Goal: Obtain resource: Download file/media

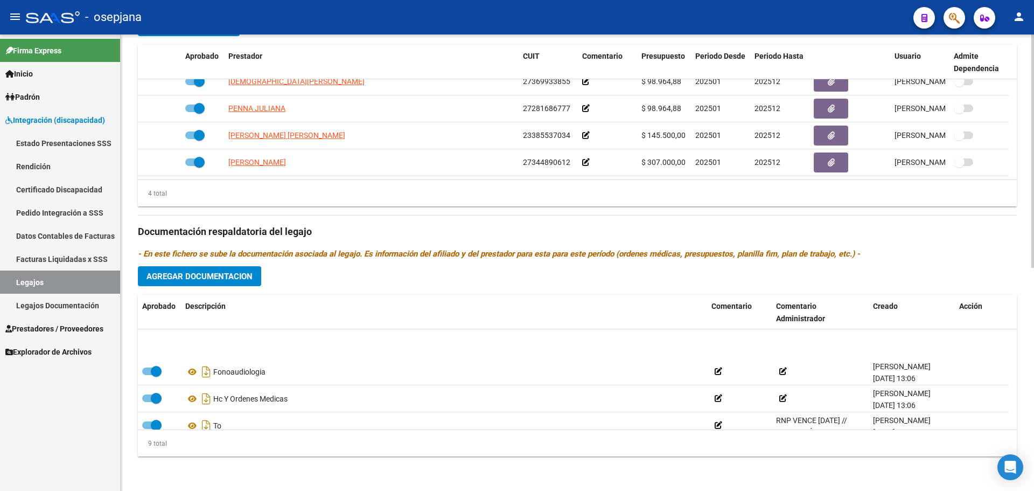
scroll to position [145, 0]
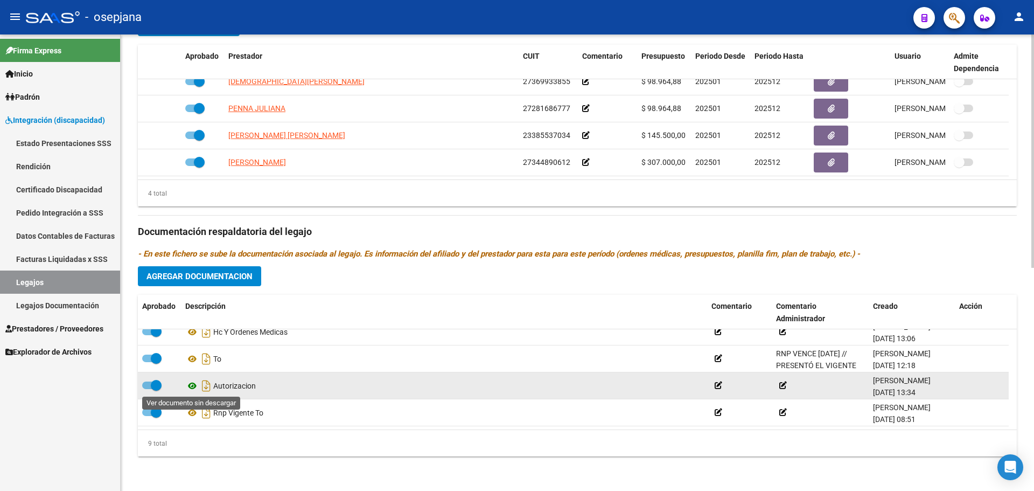
click at [197, 381] on icon at bounding box center [192, 385] width 14 height 13
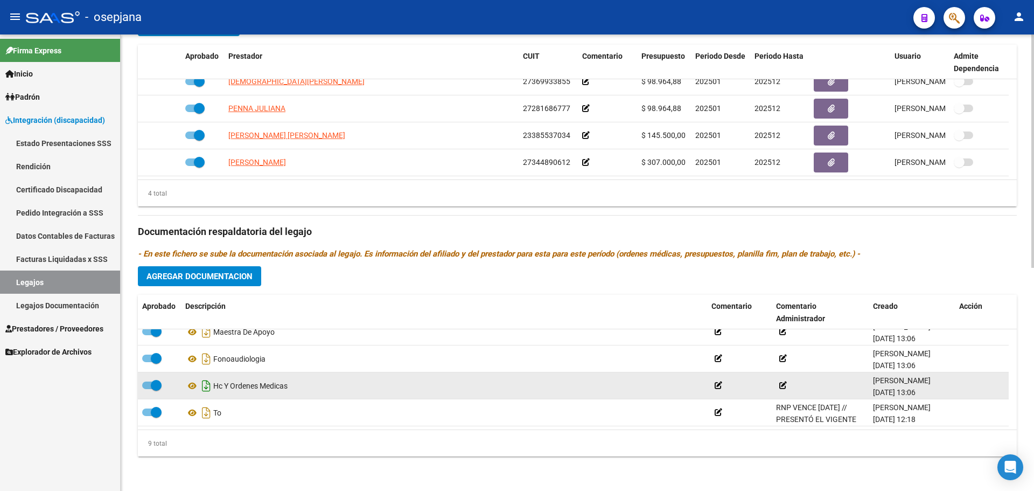
scroll to position [38, 0]
click at [193, 385] on icon at bounding box center [192, 385] width 14 height 13
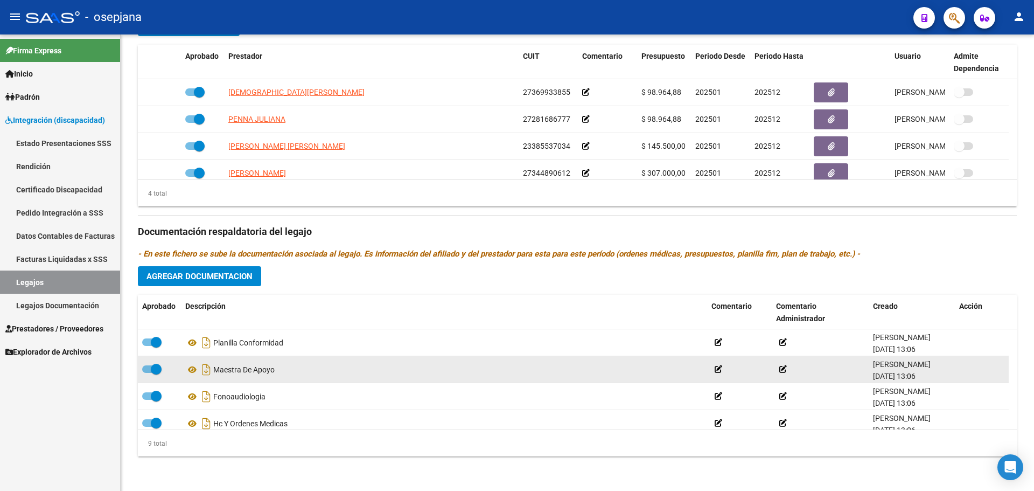
scroll to position [0, 0]
click at [194, 370] on icon at bounding box center [192, 369] width 14 height 13
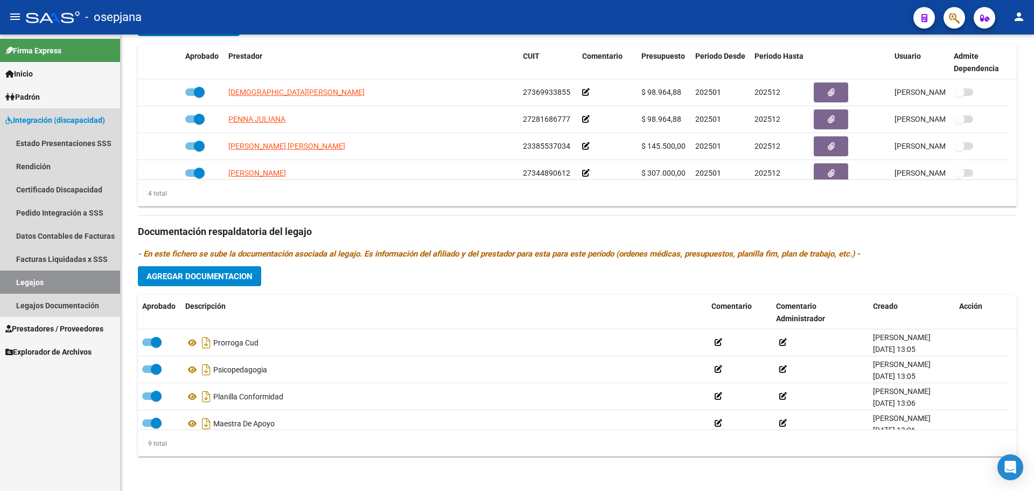
click at [95, 274] on link "Legajos" at bounding box center [60, 281] width 120 height 23
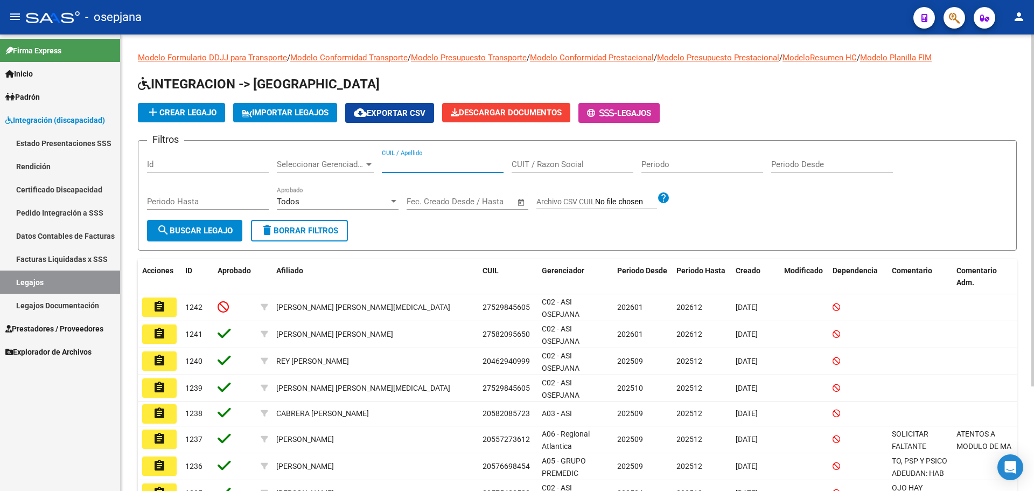
click at [413, 167] on input "CUIL / Apellido" at bounding box center [443, 164] width 122 height 10
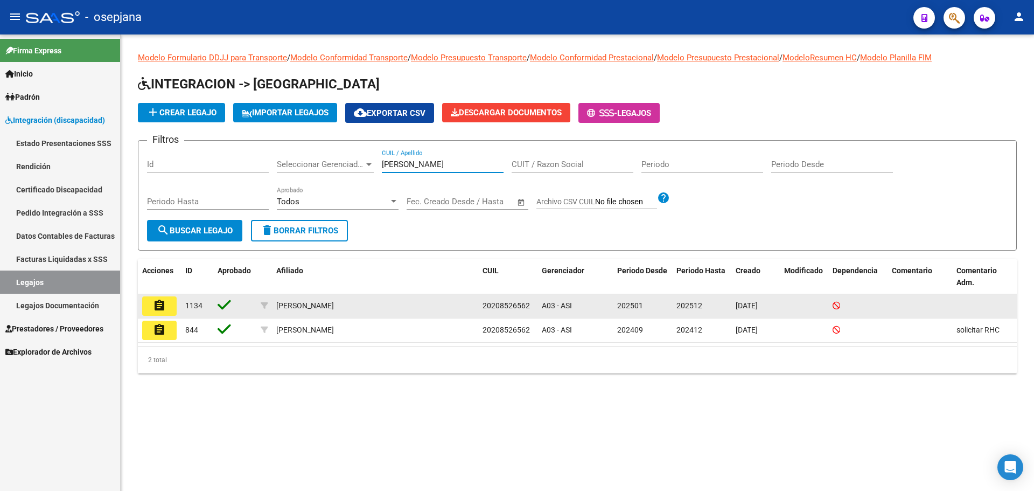
type input "[PERSON_NAME]"
click at [160, 305] on mat-icon "assignment" at bounding box center [159, 305] width 13 height 13
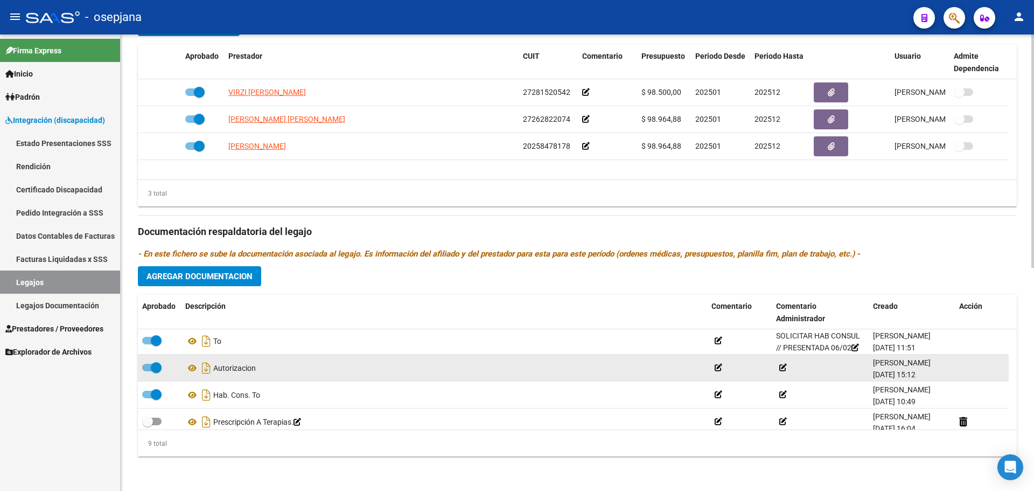
scroll to position [38, 0]
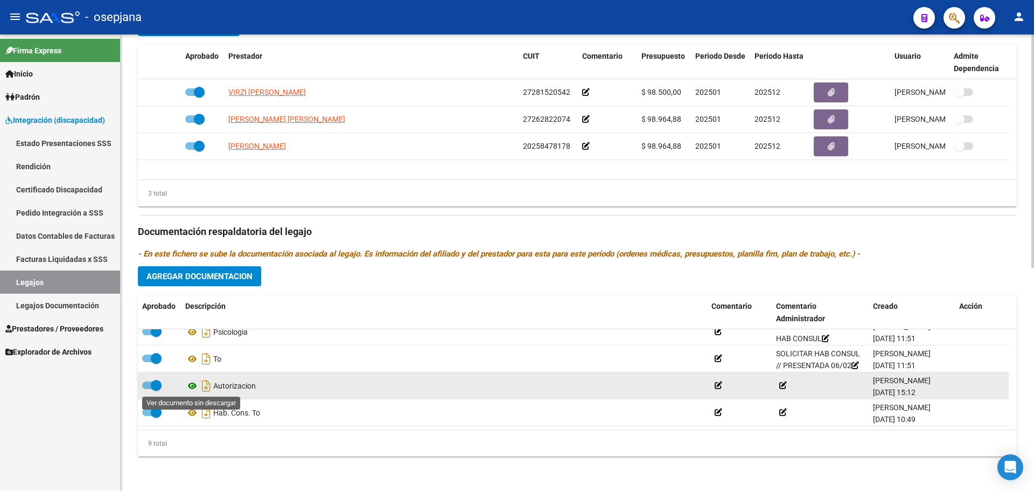
click at [194, 385] on icon at bounding box center [192, 385] width 14 height 13
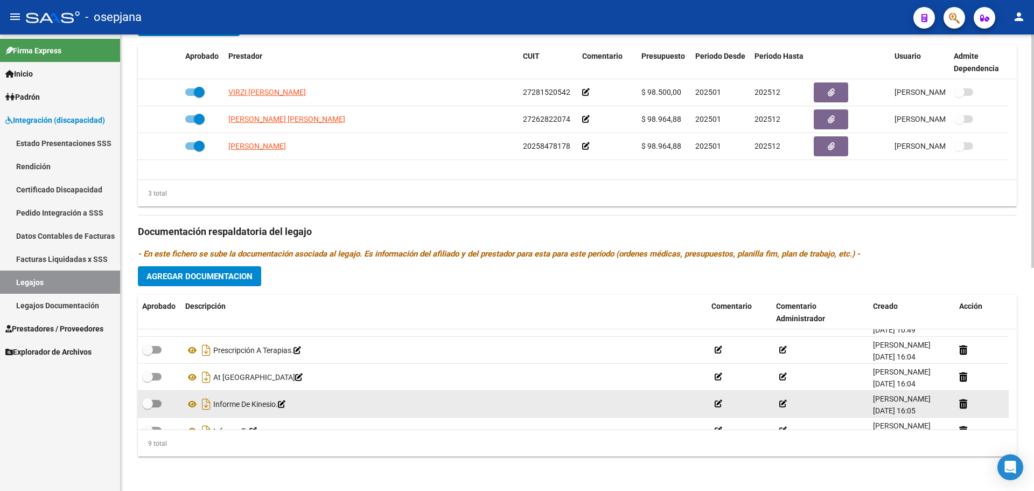
scroll to position [145, 0]
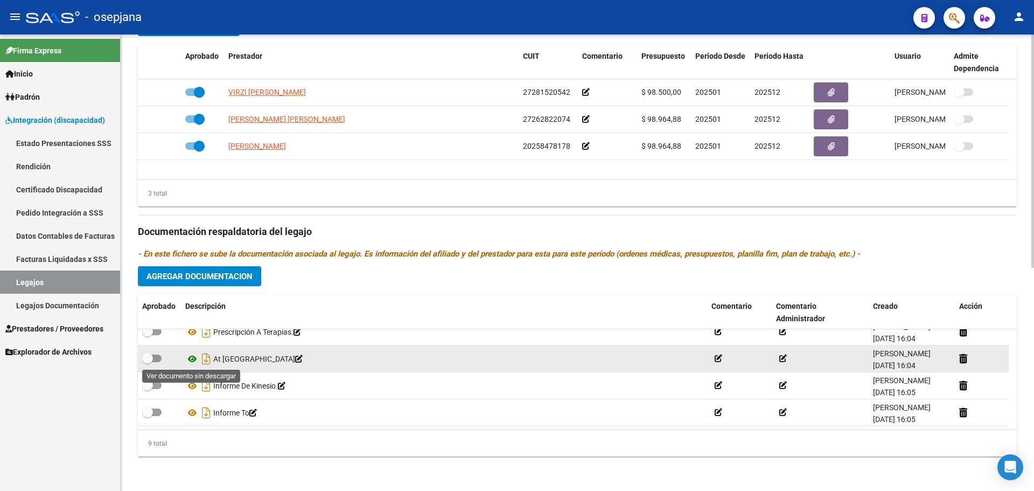
click at [187, 359] on icon at bounding box center [192, 358] width 14 height 13
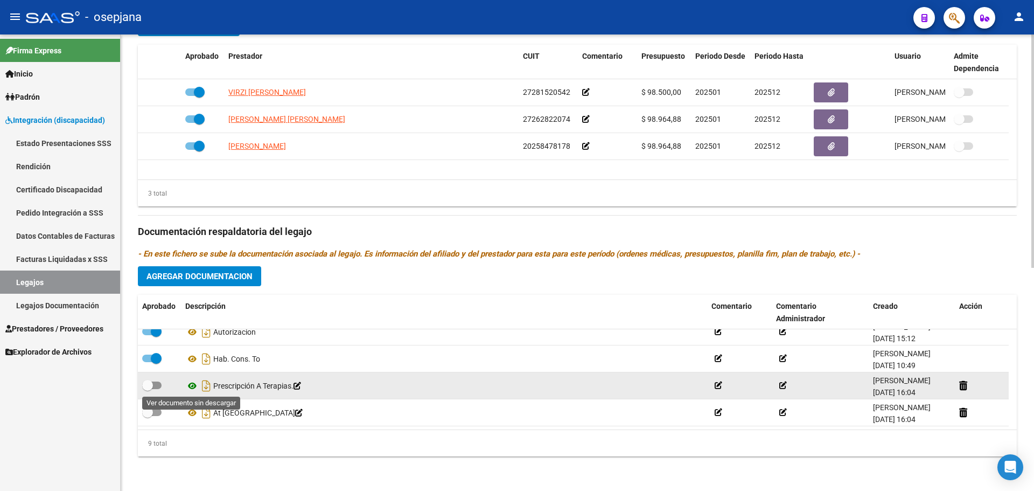
click at [194, 386] on icon at bounding box center [192, 385] width 14 height 13
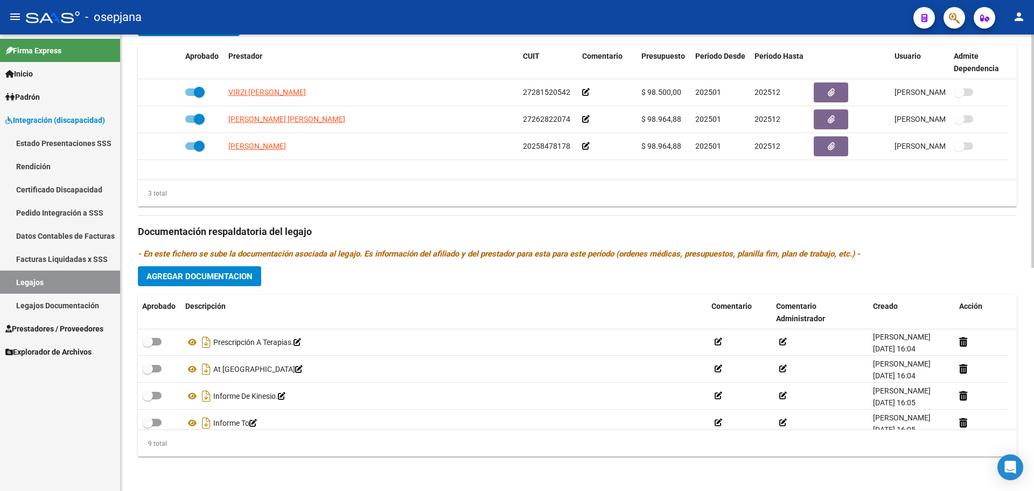
scroll to position [145, 0]
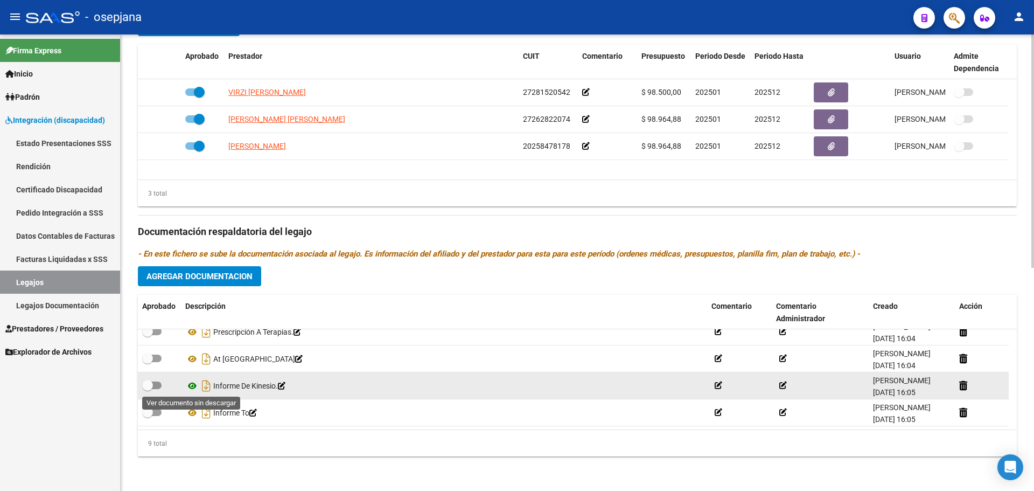
click at [192, 386] on icon at bounding box center [192, 385] width 14 height 13
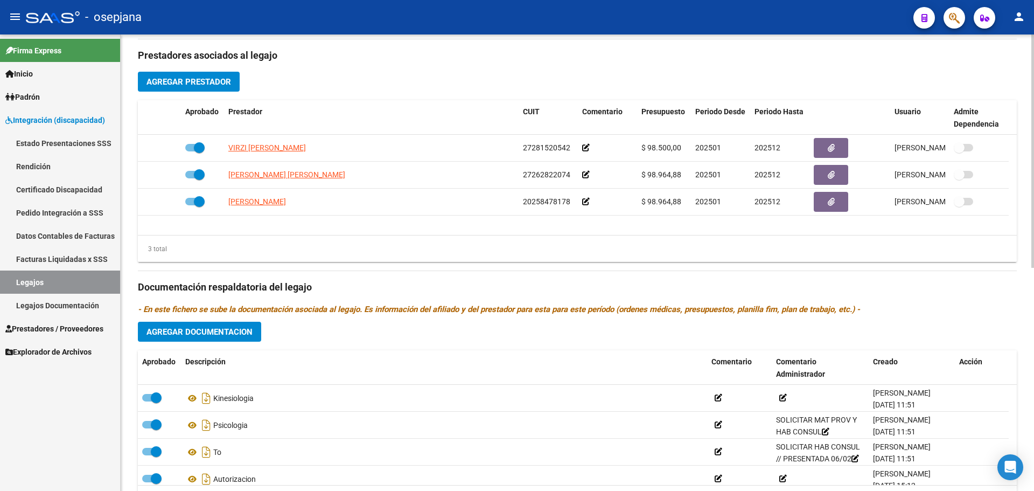
scroll to position [435, 0]
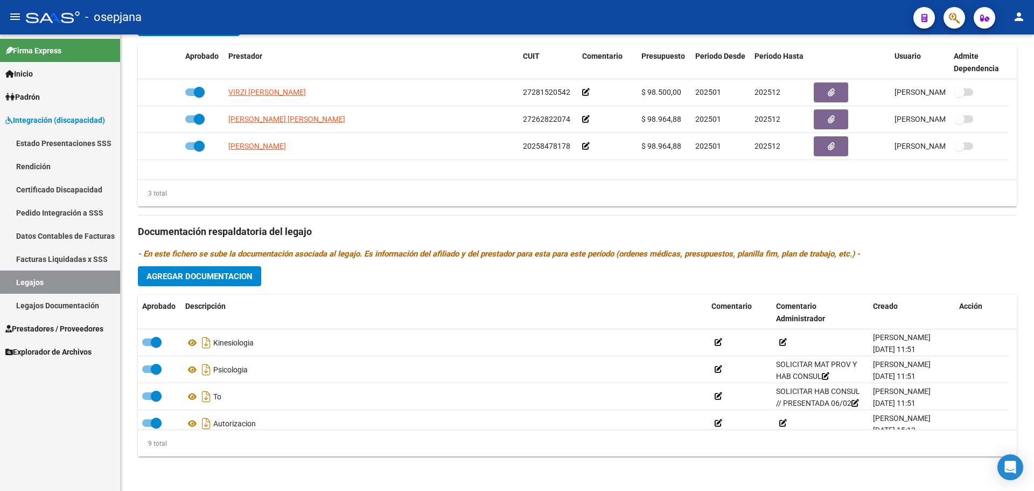
click at [1020, 17] on mat-icon "person" at bounding box center [1019, 16] width 13 height 13
click at [1005, 66] on button "exit_to_app Salir" at bounding box center [997, 71] width 66 height 26
